Goal: Contribute content: Add original content to the website for others to see

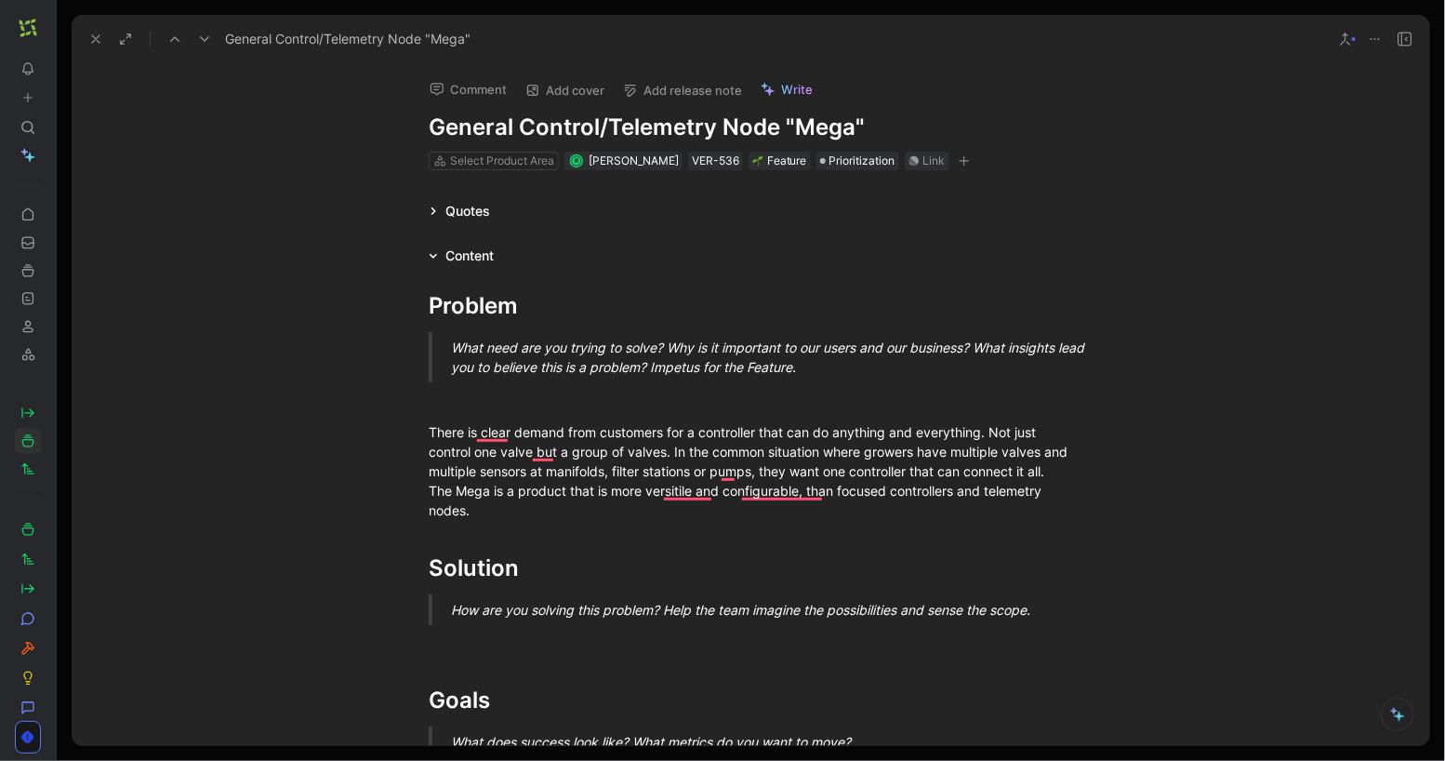
click at [92, 35] on use at bounding box center [95, 38] width 7 height 7
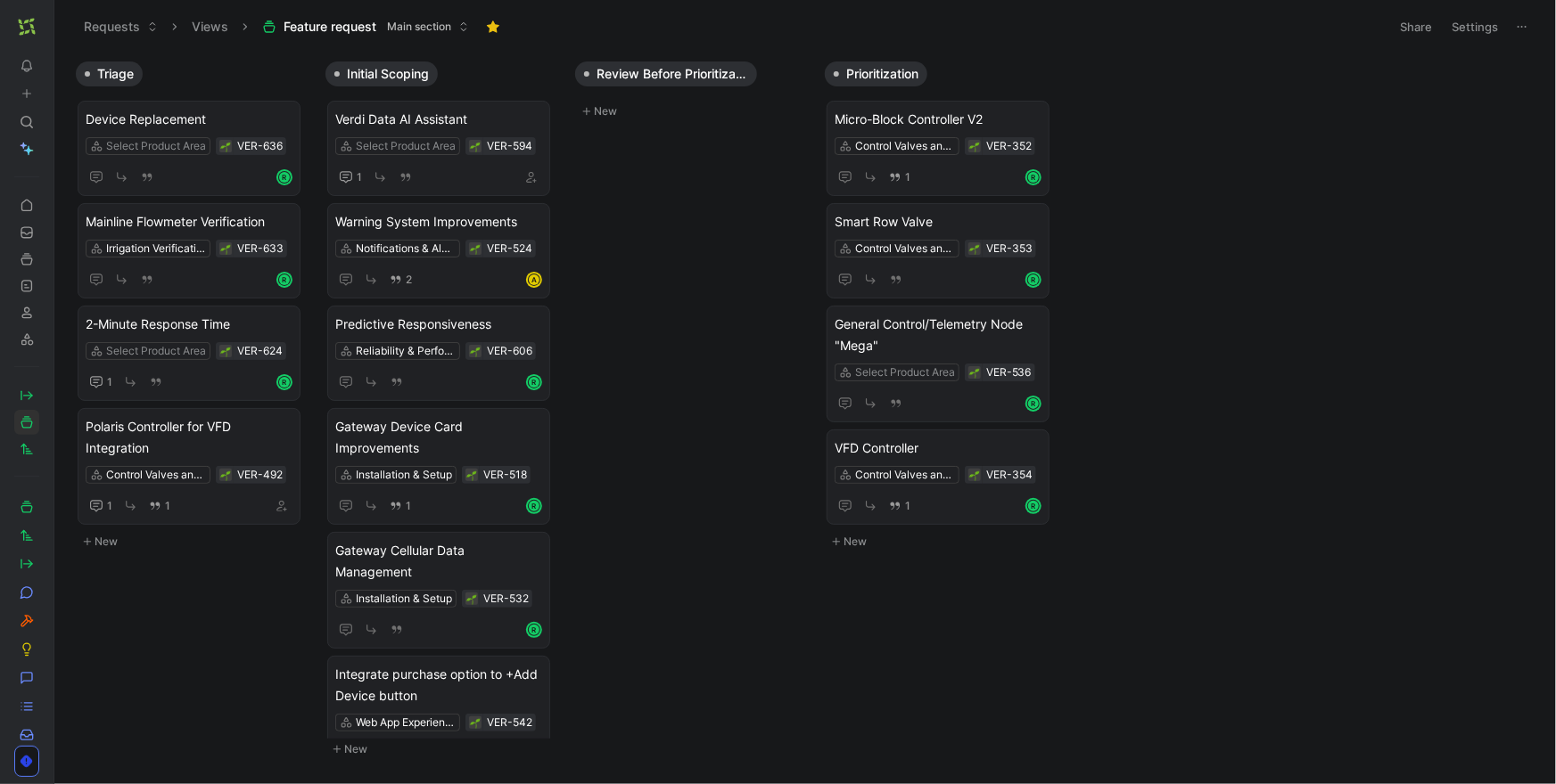
click at [50, 20] on button at bounding box center [58, 27] width 25 height 25
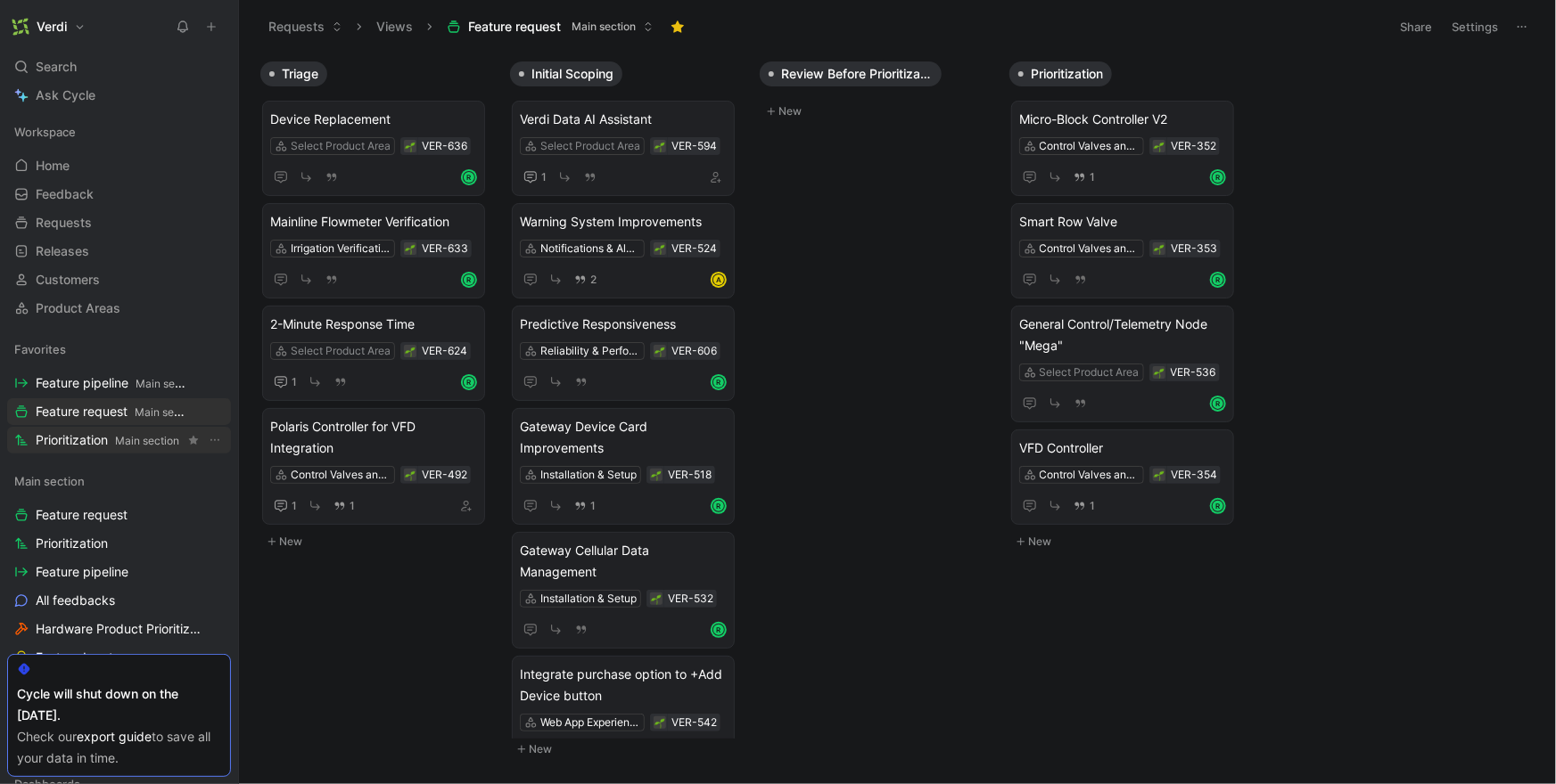
click at [100, 434] on span "Prioritization Main section" at bounding box center [107, 441] width 144 height 19
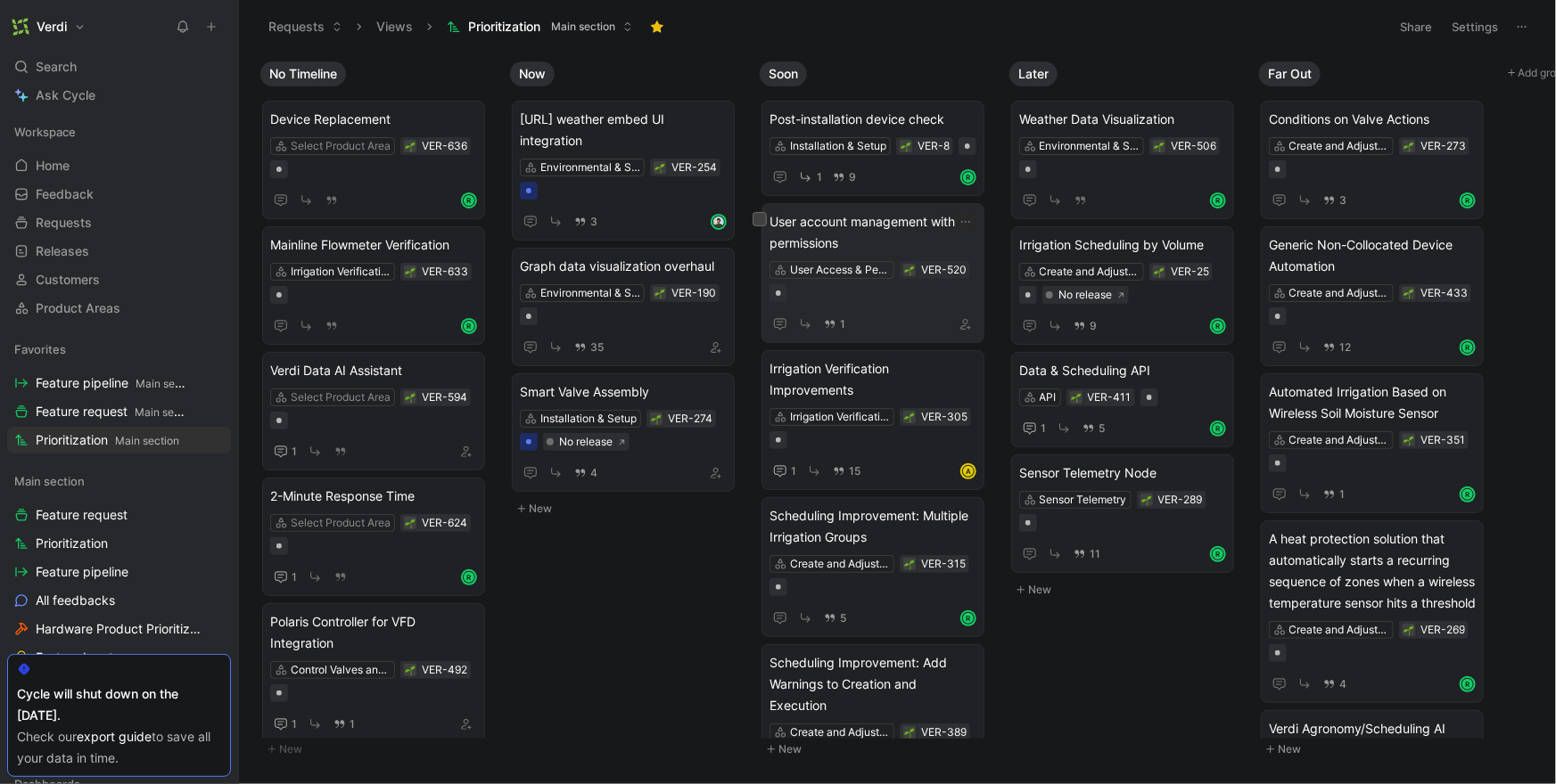
click at [904, 254] on span "User account management with permissions" at bounding box center [873, 232] width 207 height 43
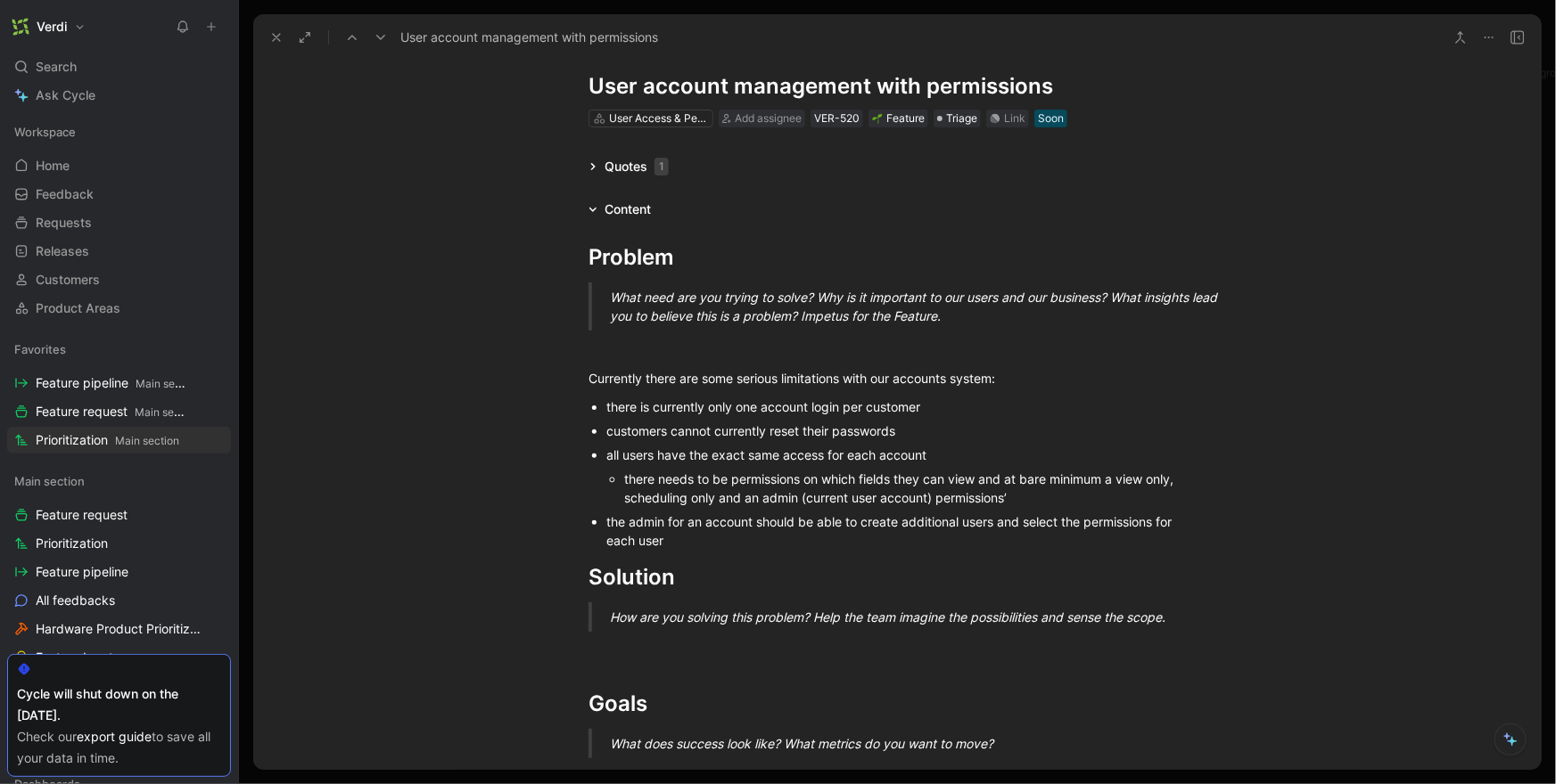
scroll to position [36, 0]
click at [756, 657] on p "To enrich screen reader interactions, please activate Accessibility in Grammarl…" at bounding box center [896, 647] width 685 height 30
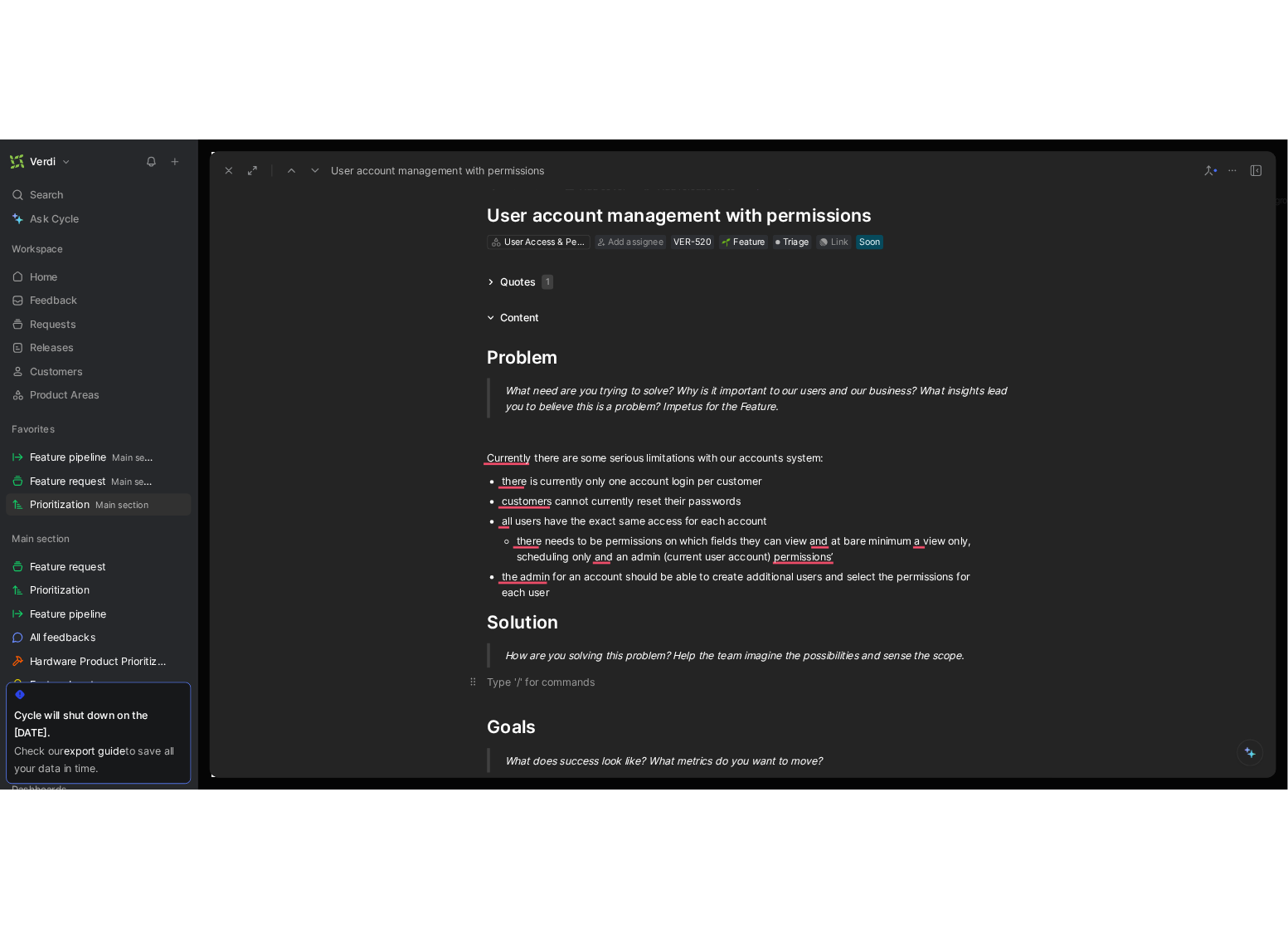
scroll to position [30, 0]
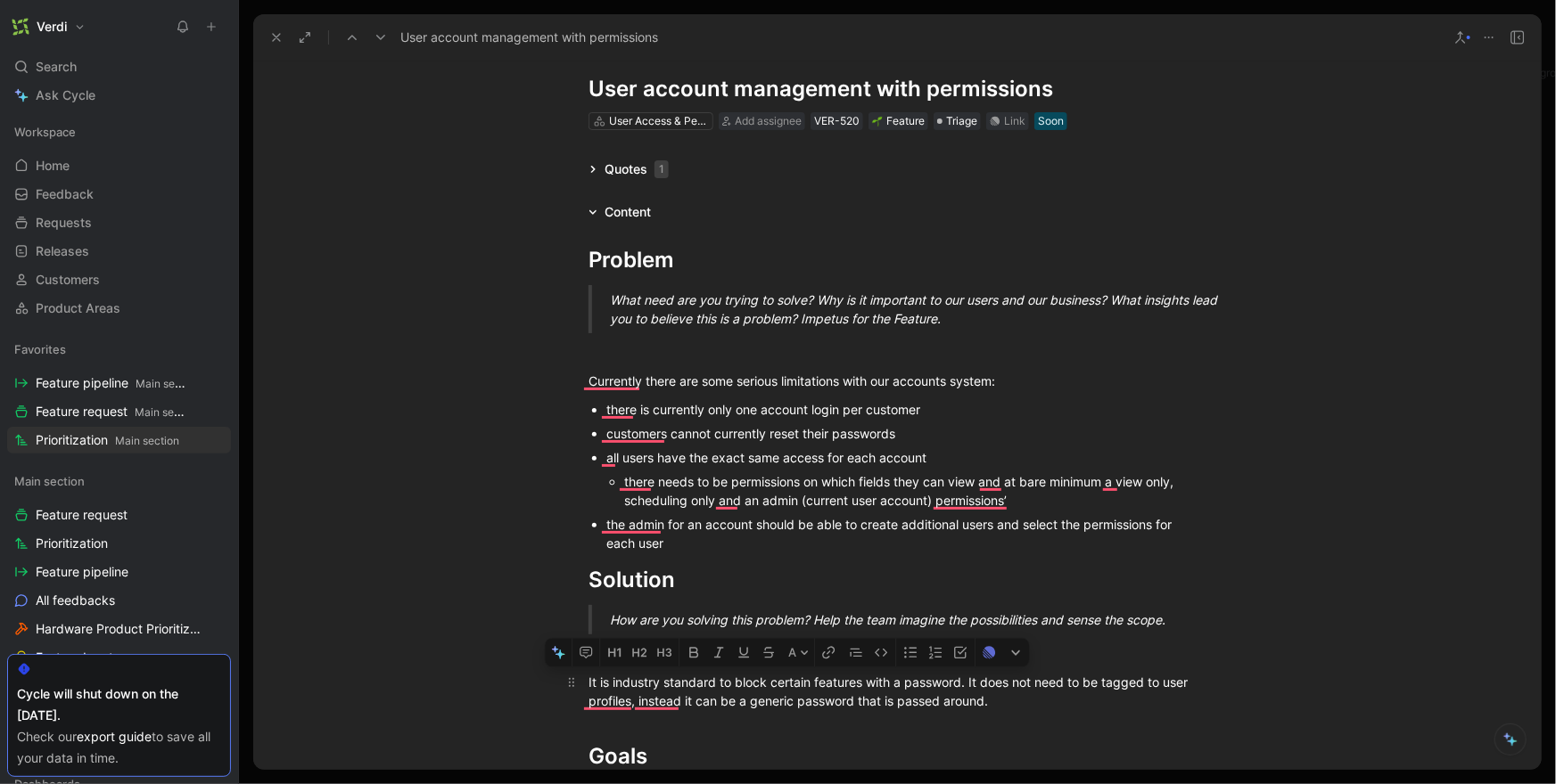
drag, startPoint x: 1025, startPoint y: 708, endPoint x: 588, endPoint y: 681, distance: 437.8
click at [589, 681] on div "It is industry standard to block certain features with a password. It does not …" at bounding box center [896, 691] width 616 height 37
drag, startPoint x: 1001, startPoint y: 702, endPoint x: 571, endPoint y: 679, distance: 430.6
click at [571, 679] on p "It is industry standard to block certain features with a password. It does not …" at bounding box center [896, 691] width 685 height 48
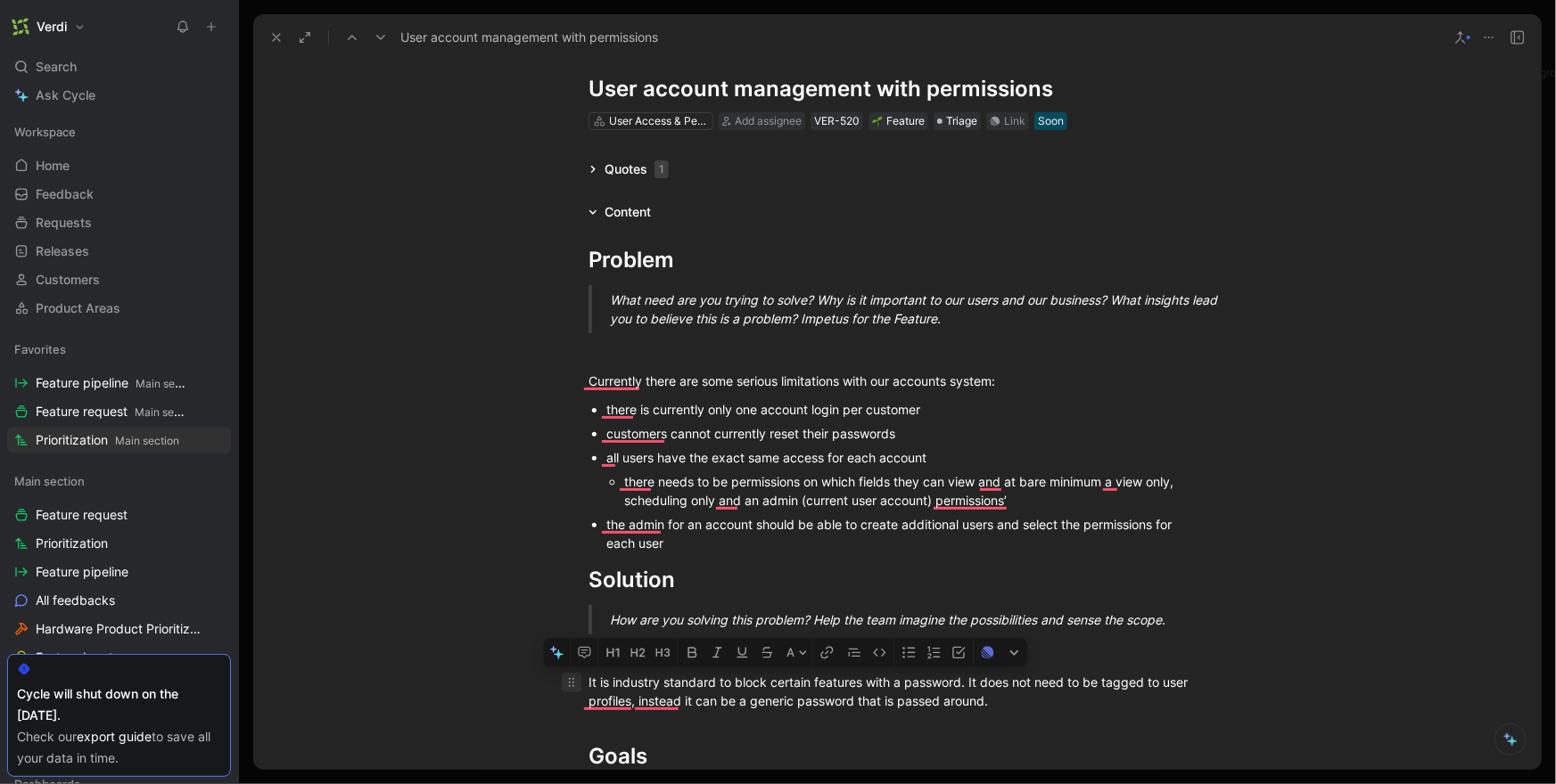
copy div "It is industry standard to block certain features with a password. It does not …"
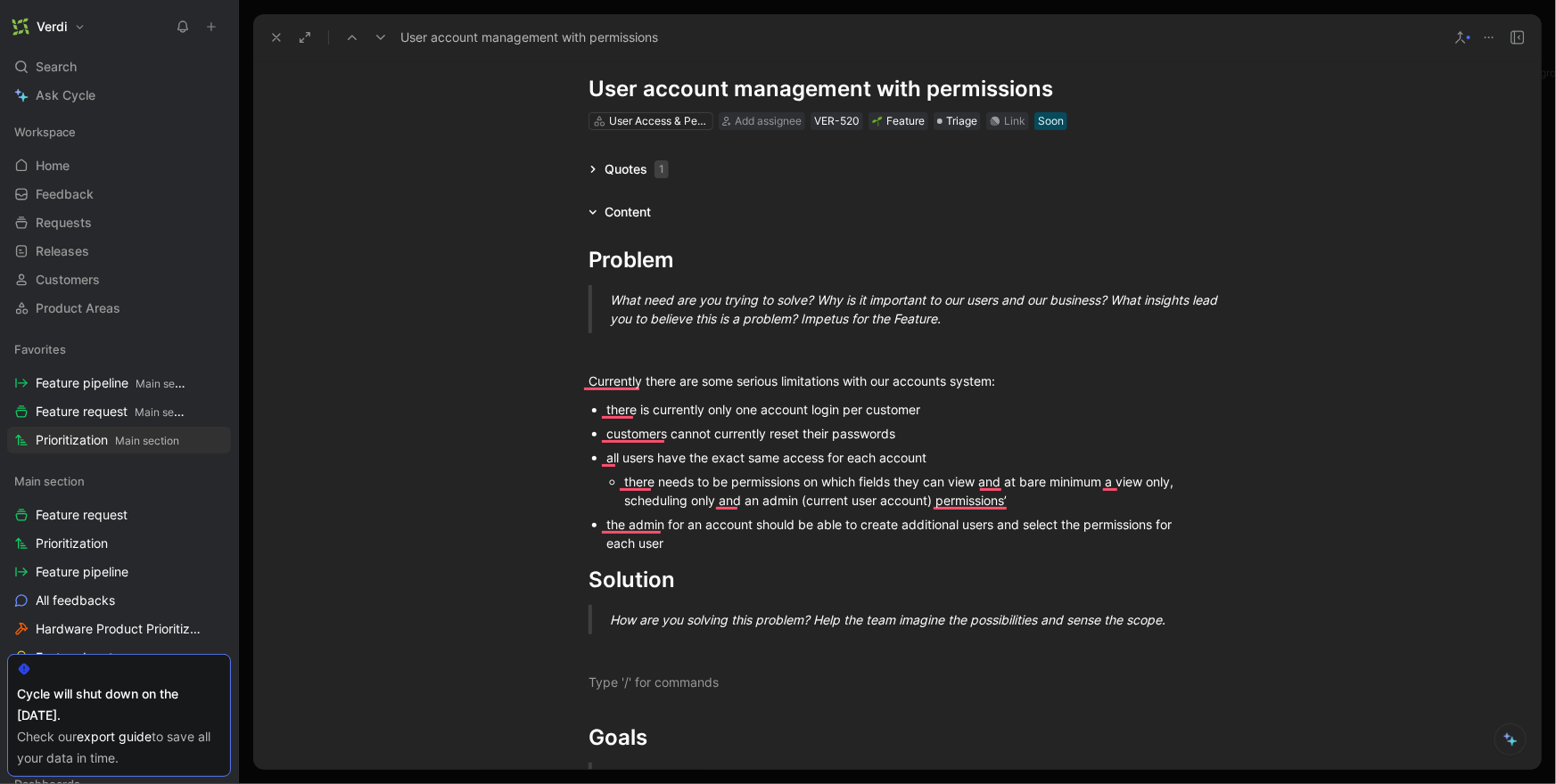
click at [216, 23] on icon at bounding box center [211, 26] width 12 height 12
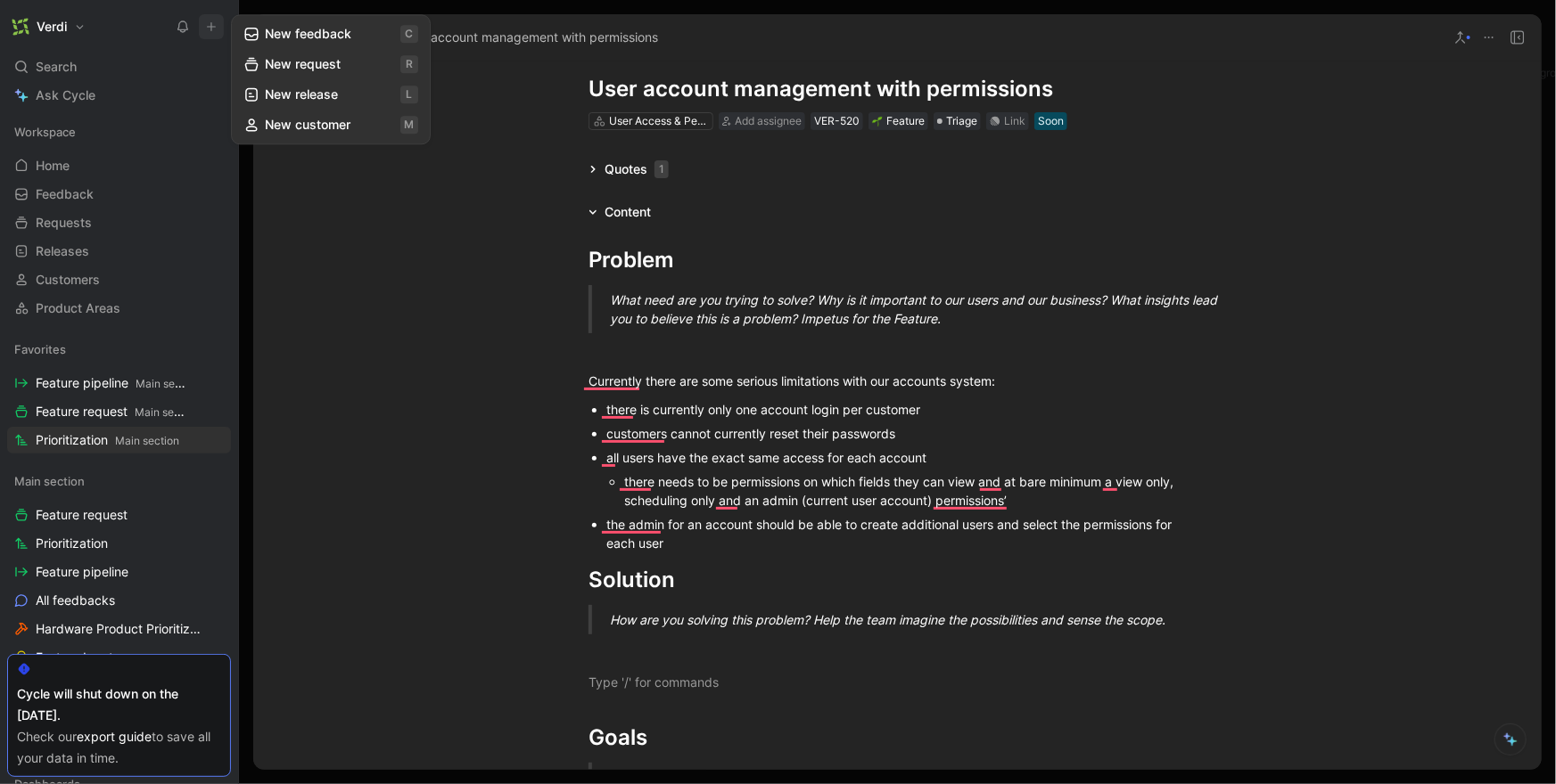
click at [292, 63] on button "New request r" at bounding box center [330, 64] width 191 height 31
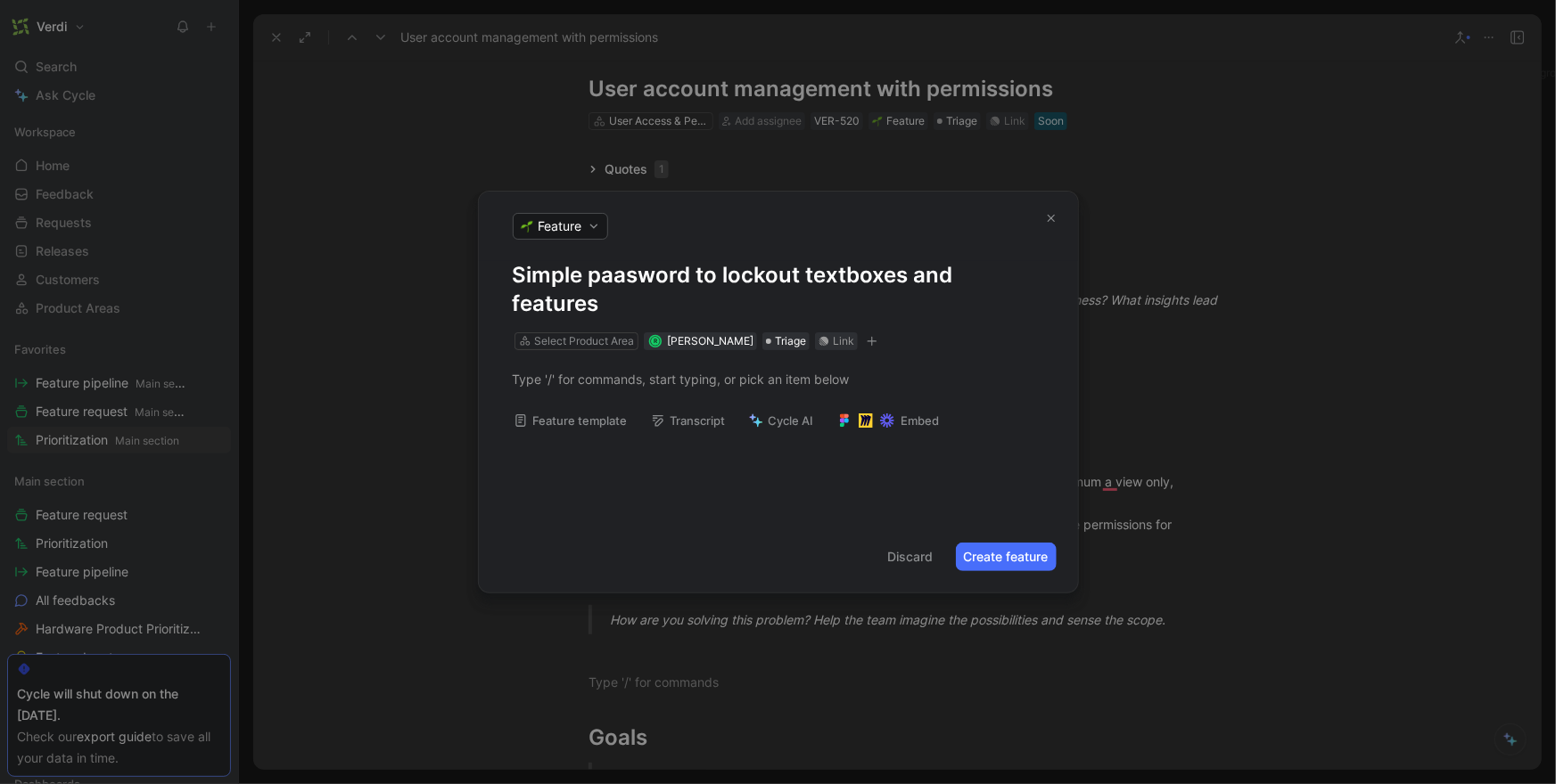
click at [554, 408] on button "Feature template" at bounding box center [570, 421] width 130 height 25
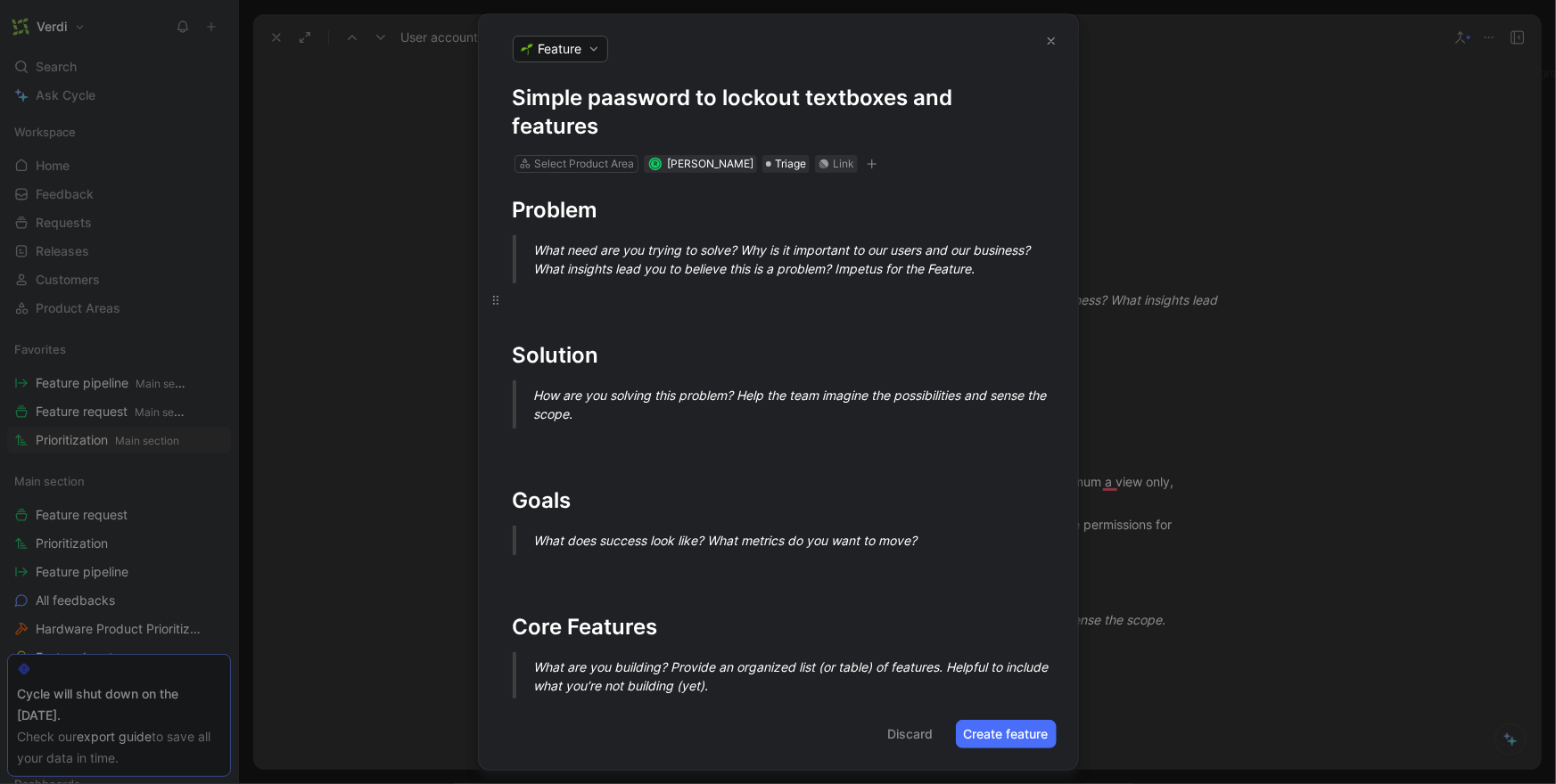
click at [576, 310] on p at bounding box center [778, 300] width 599 height 30
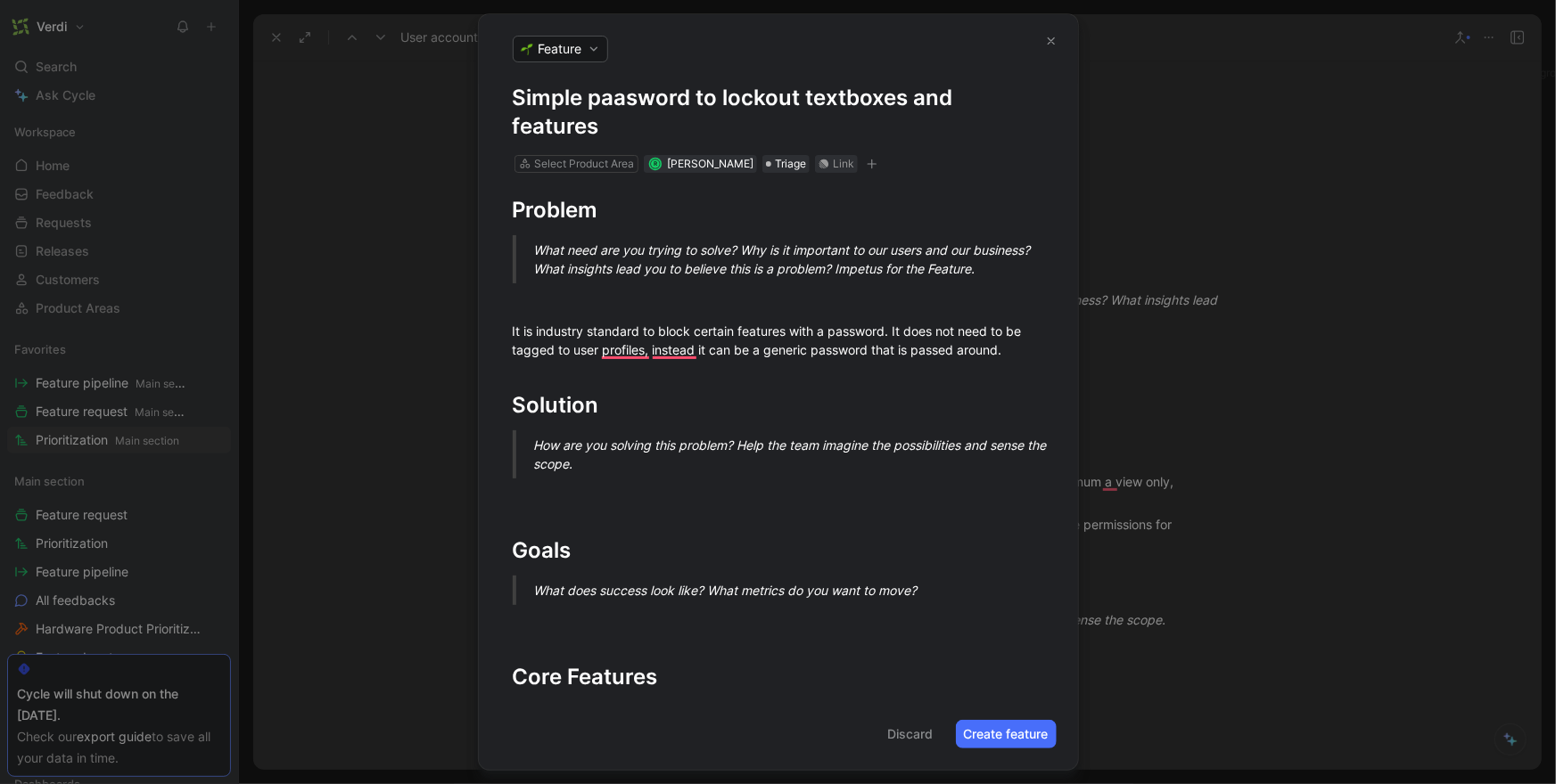
click at [997, 728] on button "Create feature" at bounding box center [1006, 734] width 101 height 29
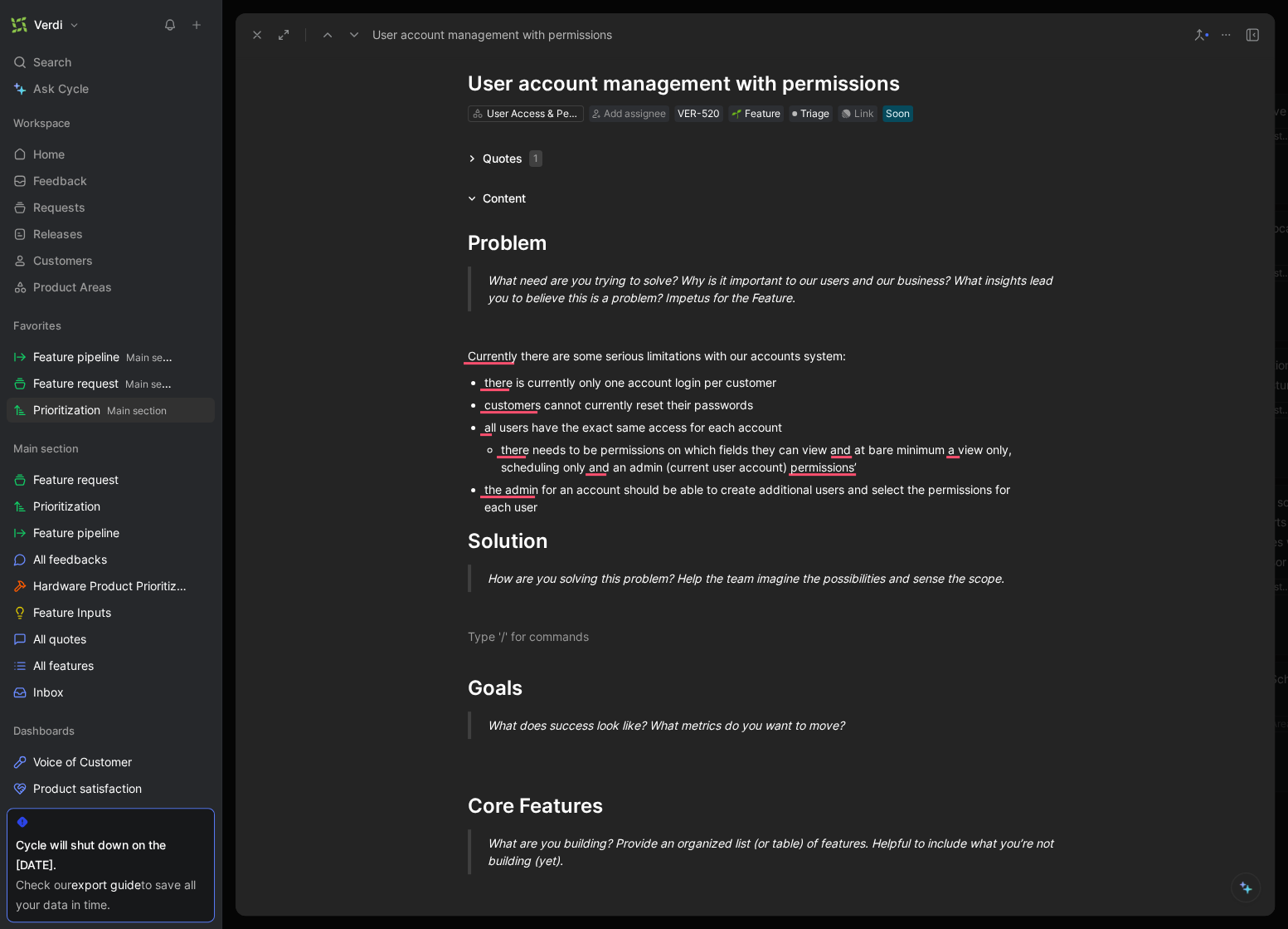
click at [256, 37] on icon at bounding box center [257, 35] width 13 height 13
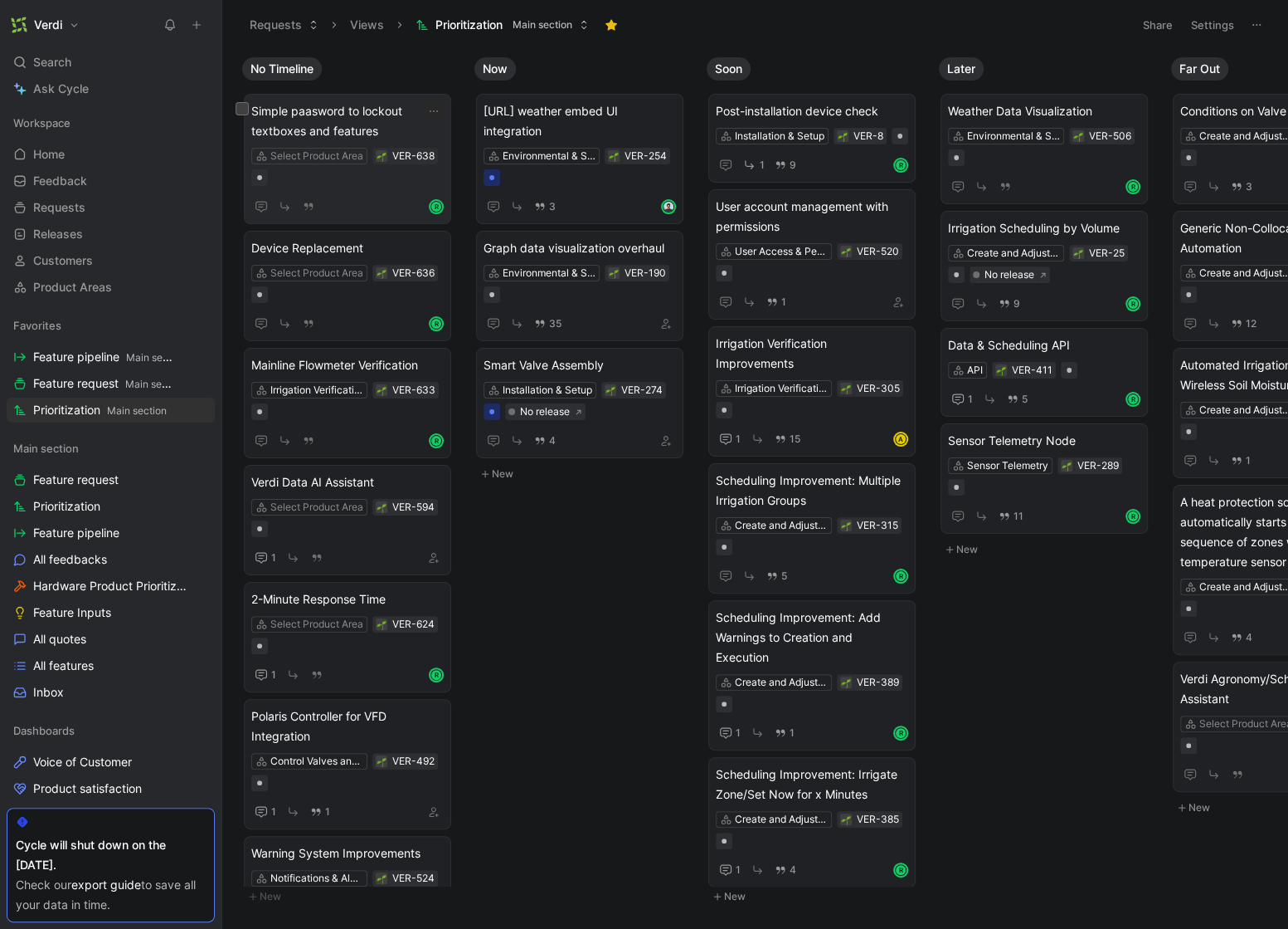
click at [314, 112] on span "Simple paasword to lockout textboxes and features" at bounding box center [348, 120] width 193 height 40
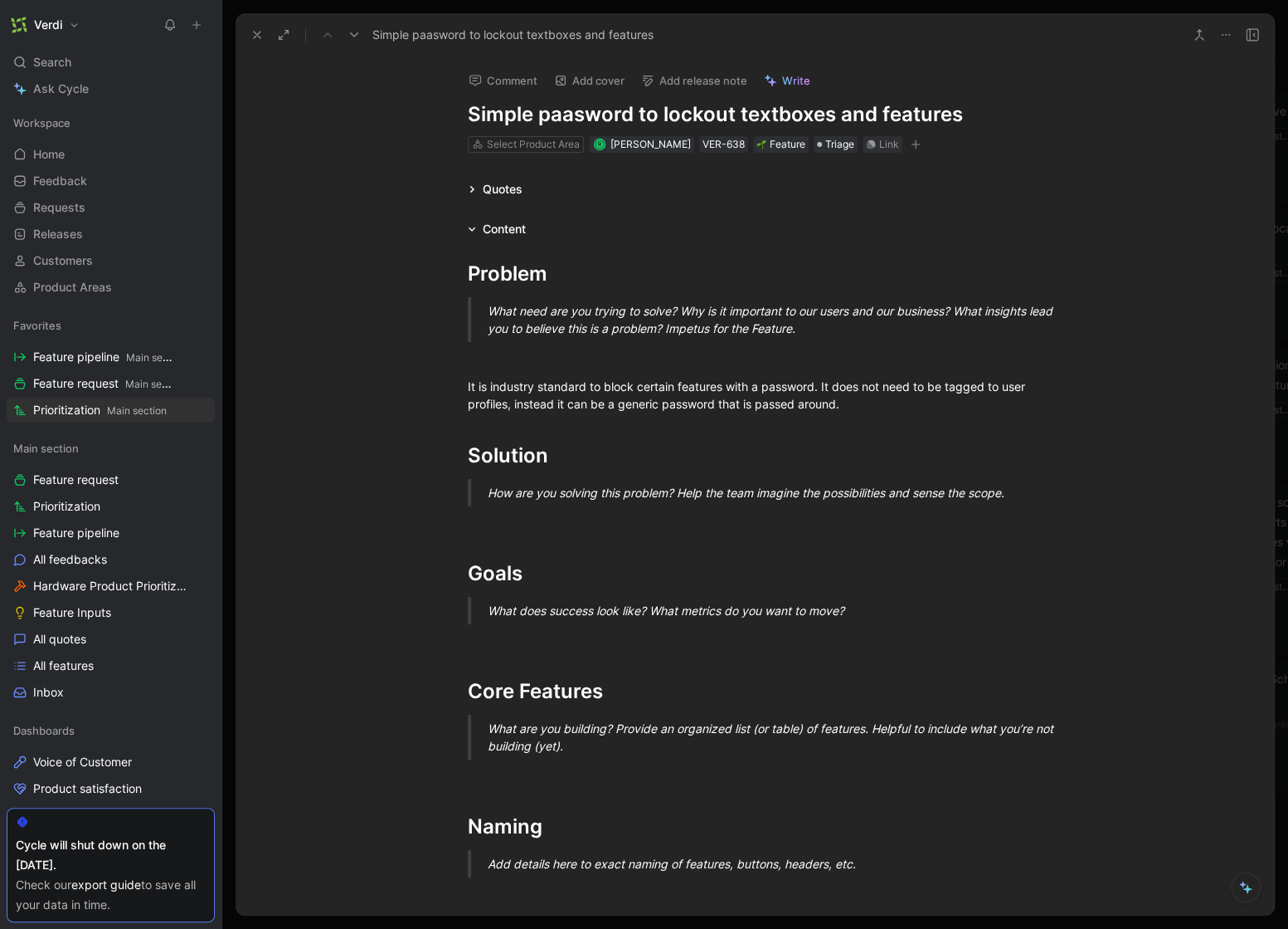
click at [557, 112] on h1 "Simple paasword to lockout textboxes and features" at bounding box center [754, 114] width 574 height 27
drag, startPoint x: 954, startPoint y: 112, endPoint x: 839, endPoint y: 118, distance: 115.2
click at [839, 118] on h1 "Simple passcode to lockout textboxes and features" at bounding box center [754, 114] width 574 height 27
click at [828, 117] on h1 "Simple passcode to lockout textboxes and features" at bounding box center [754, 114] width 574 height 27
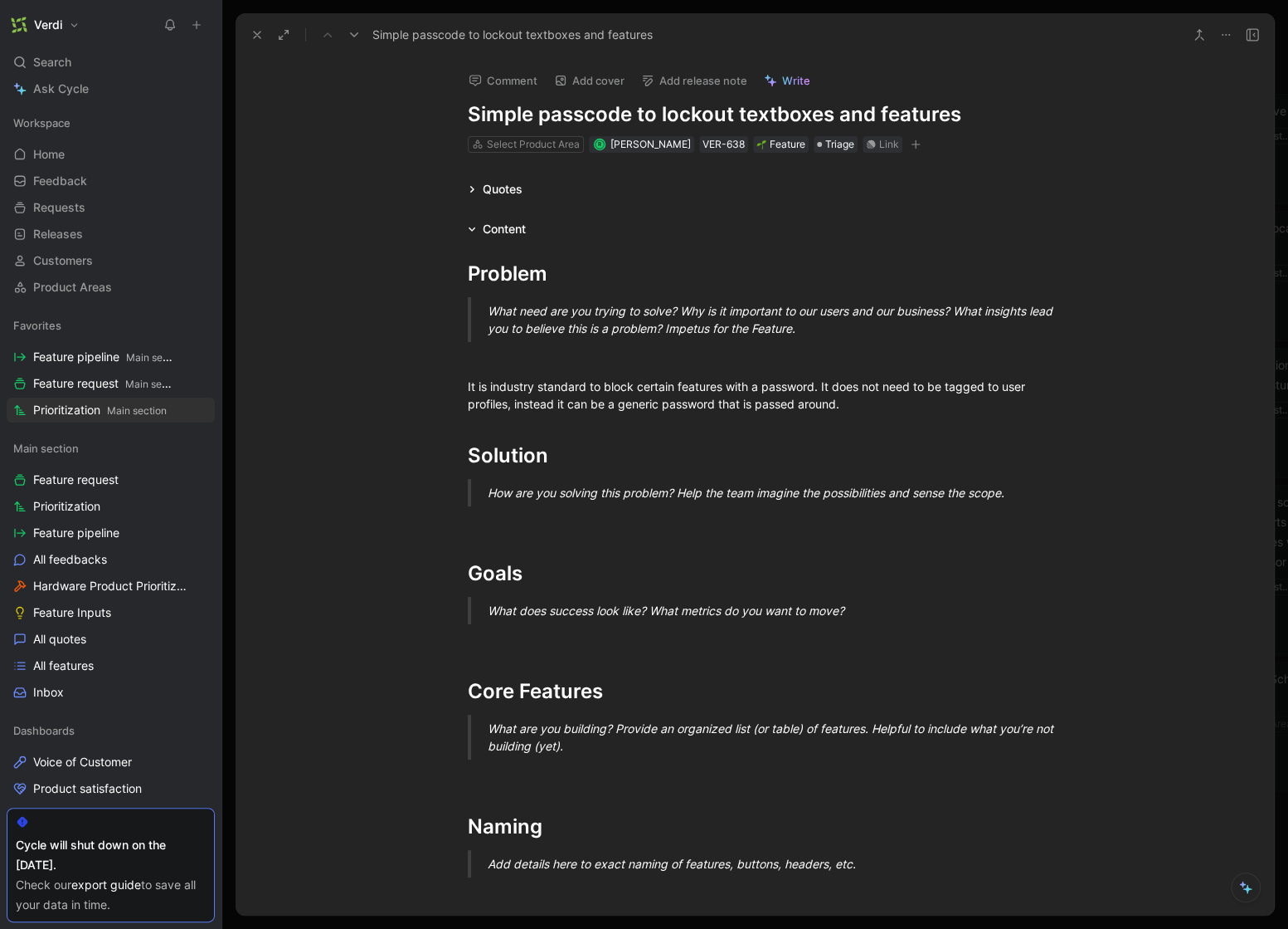
click at [665, 117] on h1 "Simple passcode to lockout textboxes and features" at bounding box center [754, 114] width 574 height 27
click at [765, 120] on h1 "Simple passcode to lockout textboxes and features" at bounding box center [754, 114] width 574 height 27
click at [619, 389] on div "It is industry standard to block certain features with a password. It does not …" at bounding box center [754, 394] width 574 height 35
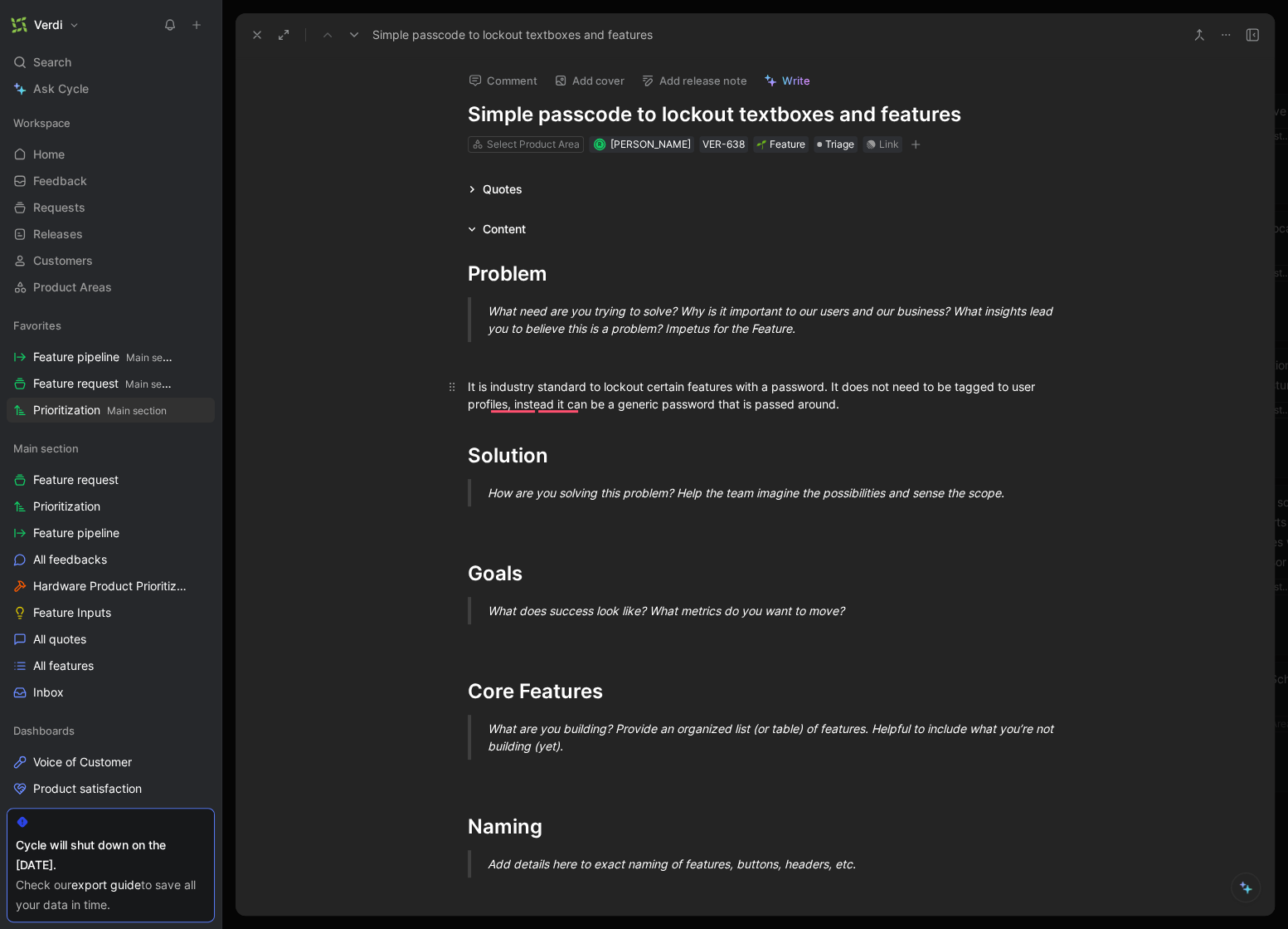
click at [780, 382] on div "It is industry standard to lockout certain features with a password. It does no…" at bounding box center [754, 394] width 574 height 35
drag, startPoint x: 468, startPoint y: 402, endPoint x: 551, endPoint y: 407, distance: 83.2
click at [551, 407] on div "It is industry standard to lockout certain features with a simple passcode like…" at bounding box center [754, 394] width 574 height 35
click at [583, 409] on div "It is industry standard to lockout certain features with a simple passcode like…" at bounding box center [754, 394] width 574 height 35
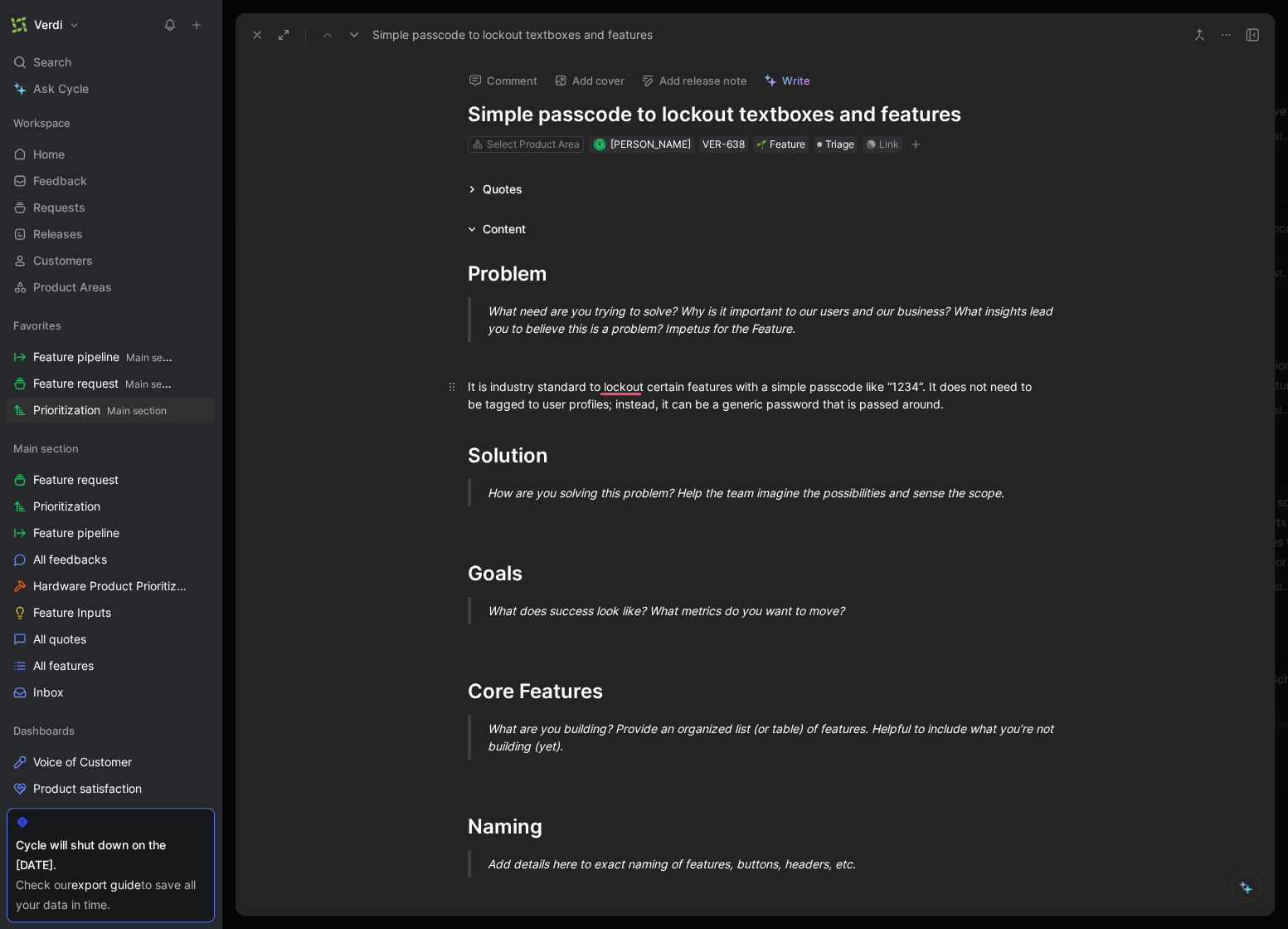
click at [578, 404] on div "It is industry standard to lockout certain features with a simple passcode like…" at bounding box center [754, 394] width 574 height 35
click at [607, 404] on div "It is industry standard to lockout certain features with a simple passcode like…" at bounding box center [754, 394] width 574 height 35
click at [772, 403] on div "It is industry standard to lockout certain features with a simple passcode like…" at bounding box center [754, 394] width 574 height 35
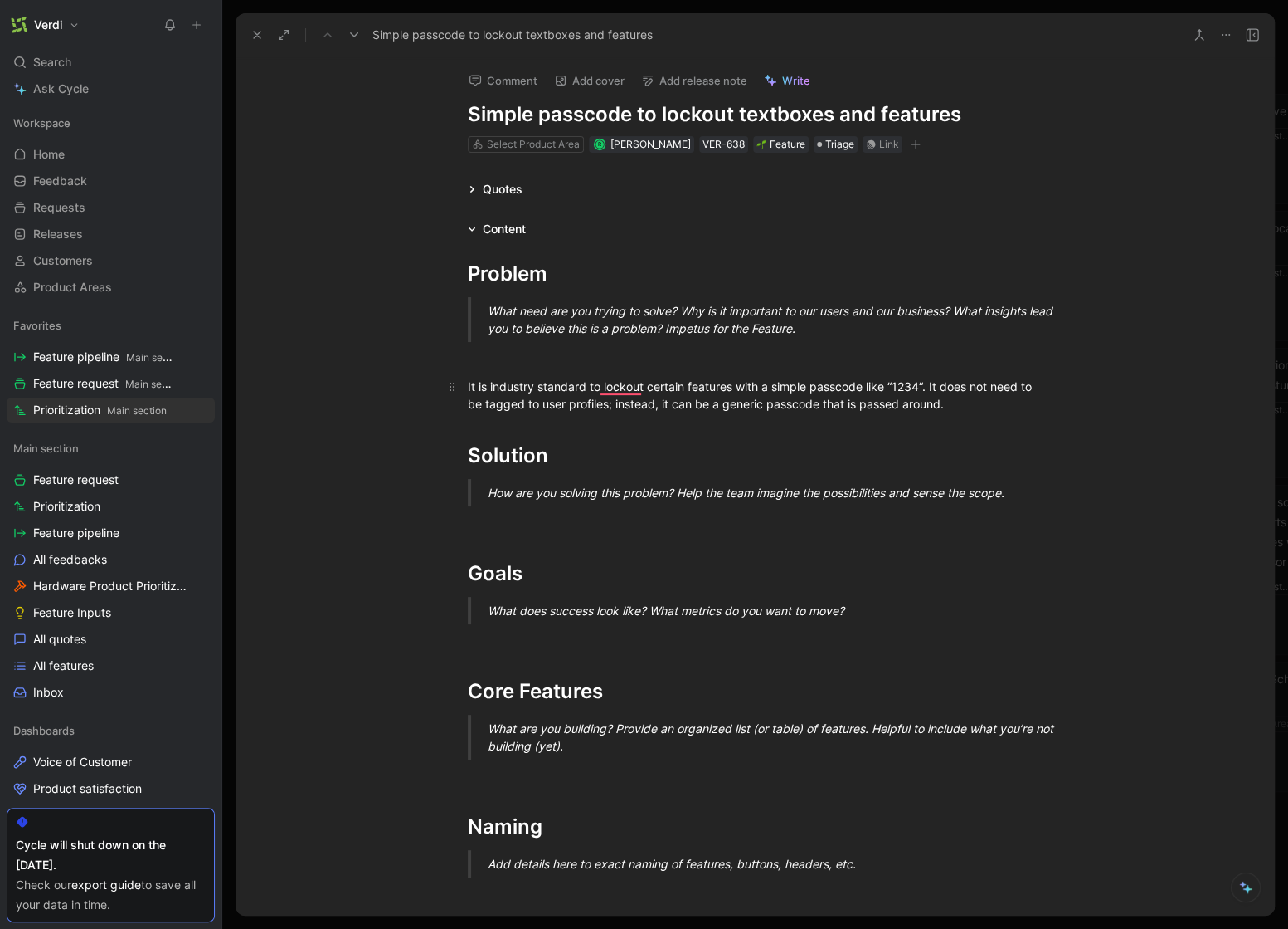
click at [1011, 392] on div "It is industry standard to lockout certain features with a simple passcode like…" at bounding box center [754, 394] width 574 height 35
click at [1011, 404] on div "It is industry standard to lockout certain features with a simple passcode like…" at bounding box center [754, 394] width 574 height 35
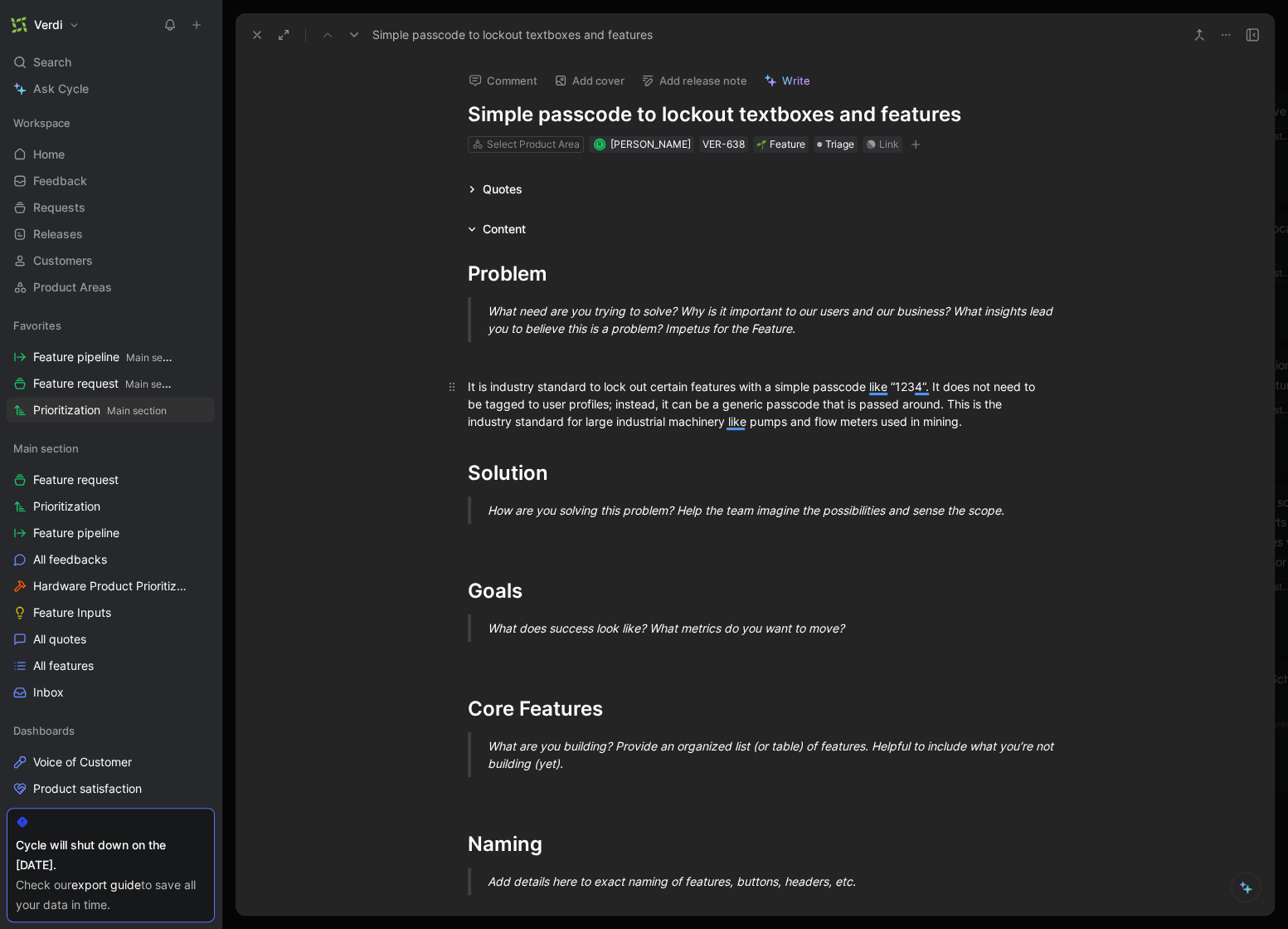
click at [1010, 428] on div "It is industry standard to lock out certain features with a simple passcode lik…" at bounding box center [754, 403] width 574 height 53
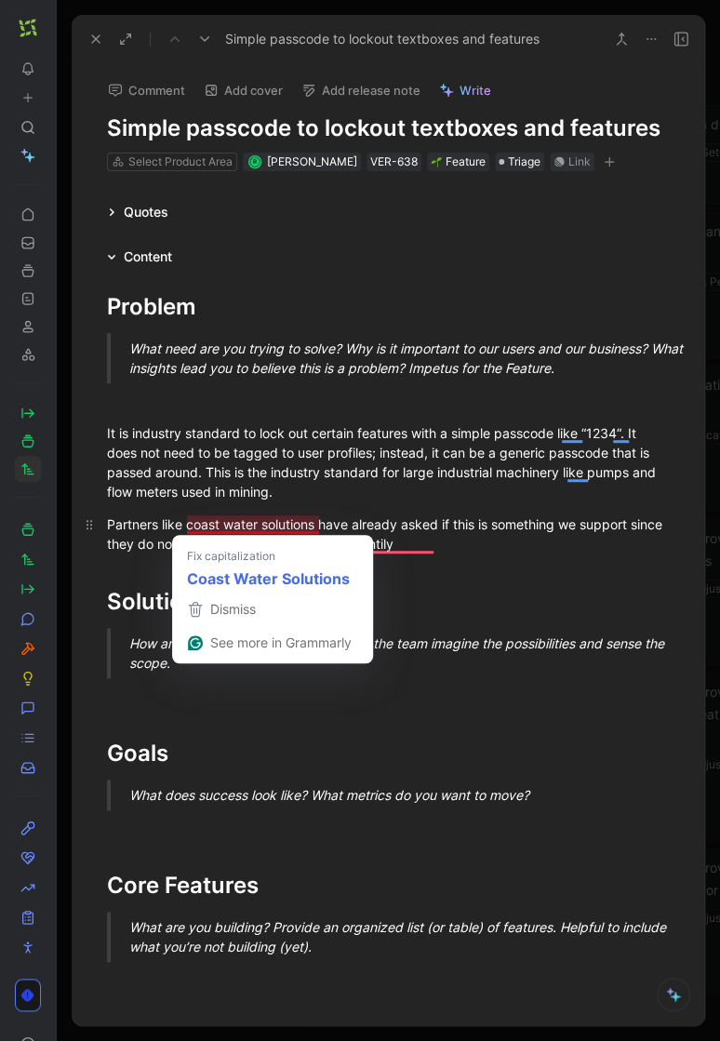
click at [216, 545] on div "Partners like coast water solutions have already asked if this is something we …" at bounding box center [388, 533] width 563 height 39
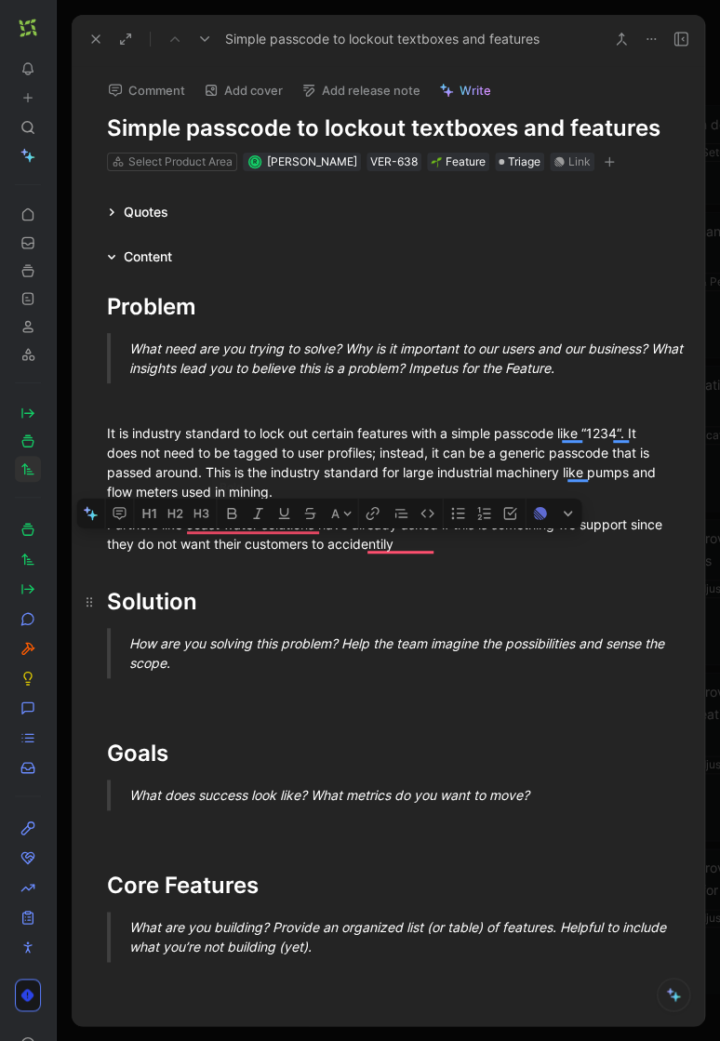
click at [252, 576] on h1 "Solution" at bounding box center [388, 593] width 633 height 65
